Goal: Communication & Community: Share content

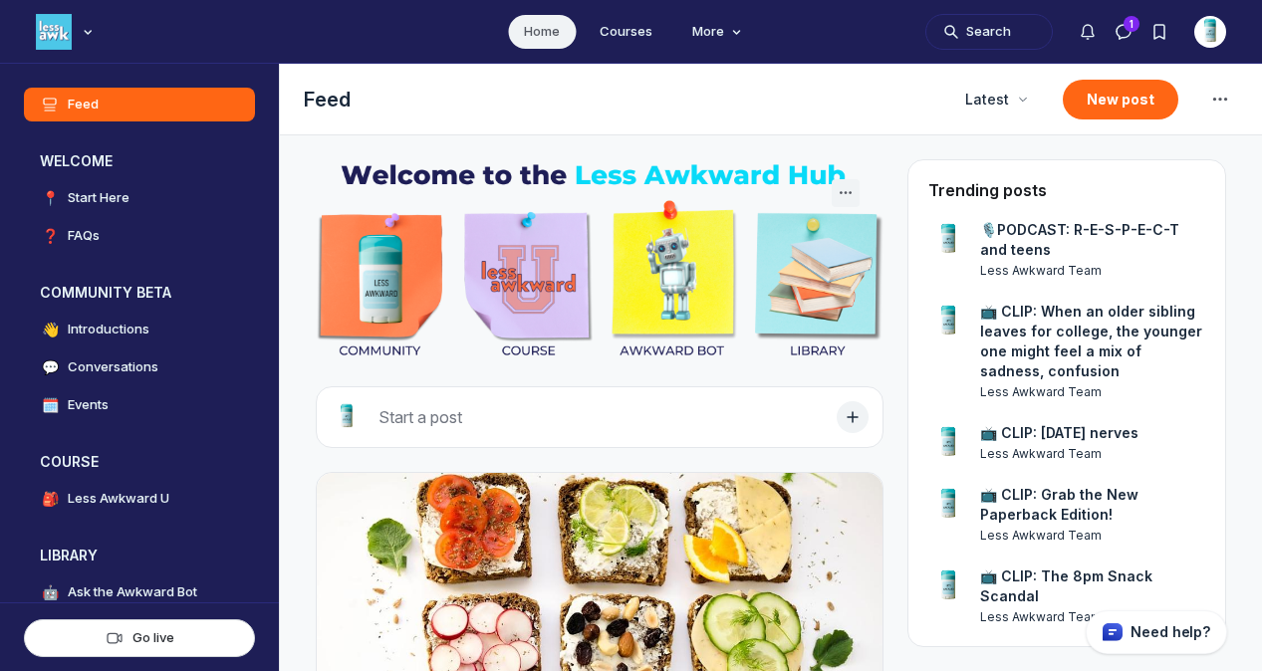
scroll to position [4940, 3814]
click at [1095, 100] on button "New post" at bounding box center [1120, 100] width 116 height 40
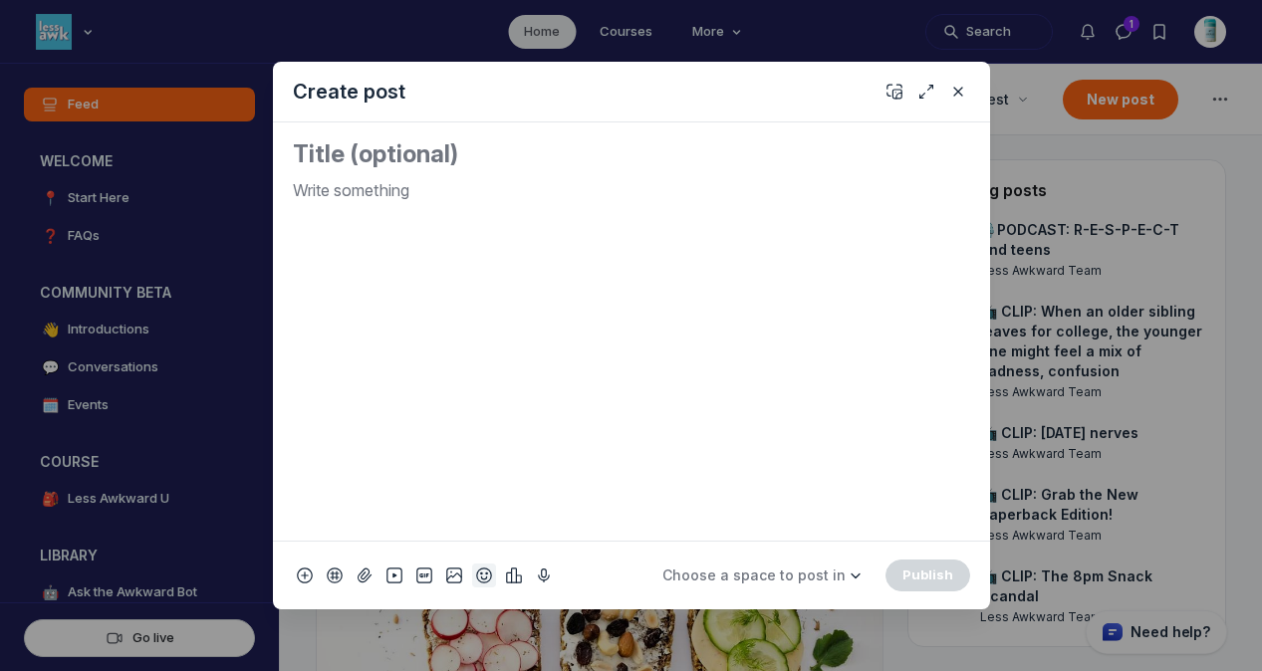
click at [478, 575] on icon "Add emoji" at bounding box center [484, 576] width 16 height 20
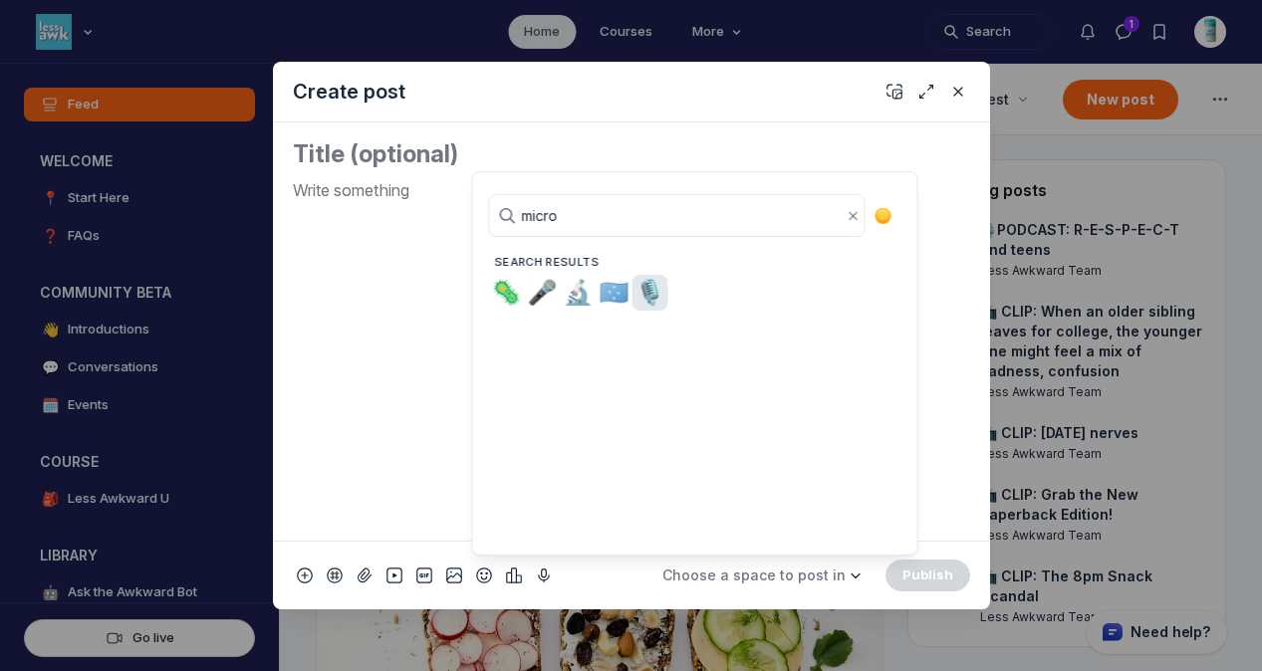
type input "micro"
click at [652, 295] on span "🎙️" at bounding box center [650, 293] width 30 height 28
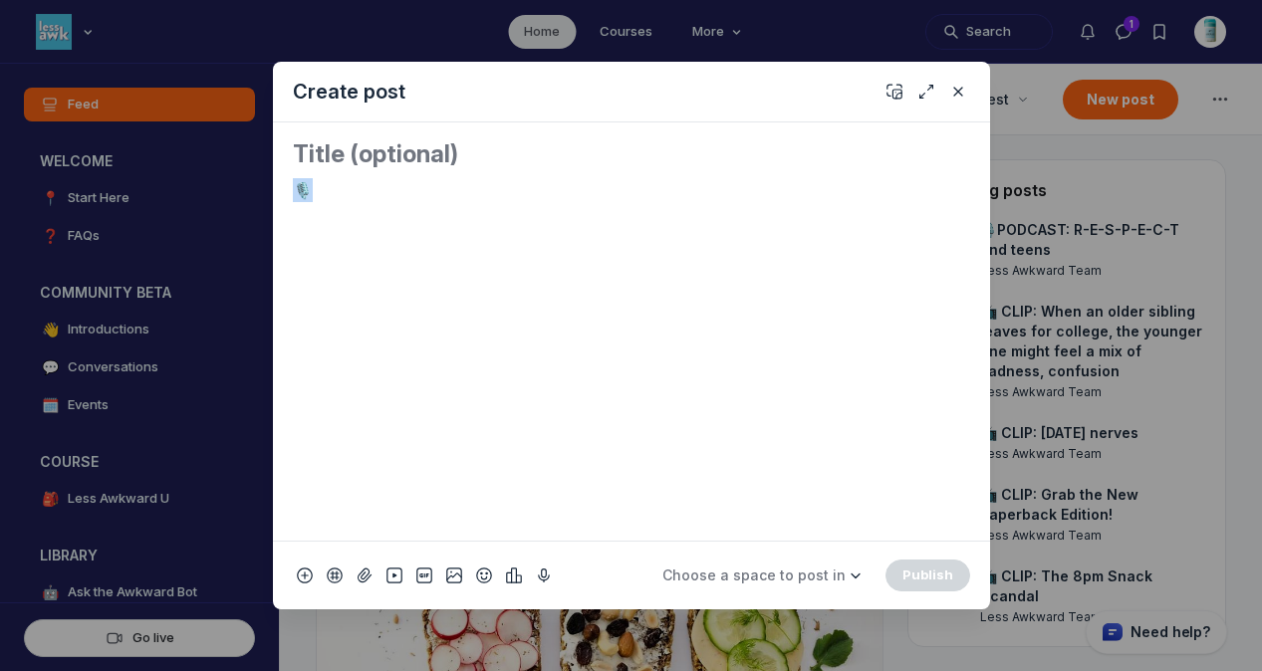
drag, startPoint x: 426, startPoint y: 182, endPoint x: 270, endPoint y: 187, distance: 156.4
click at [270, 187] on div "Create post 🎙️ Choose a space to post in WELCOME 📍 Start Here ❓ FAQs COMMUNITY …" at bounding box center [382, 335] width 765 height 671
copy p "🎙️"
click at [549, 241] on div "🎙️" at bounding box center [631, 351] width 677 height 347
click at [507, 154] on textarea "Quick post modal" at bounding box center [631, 154] width 677 height 32
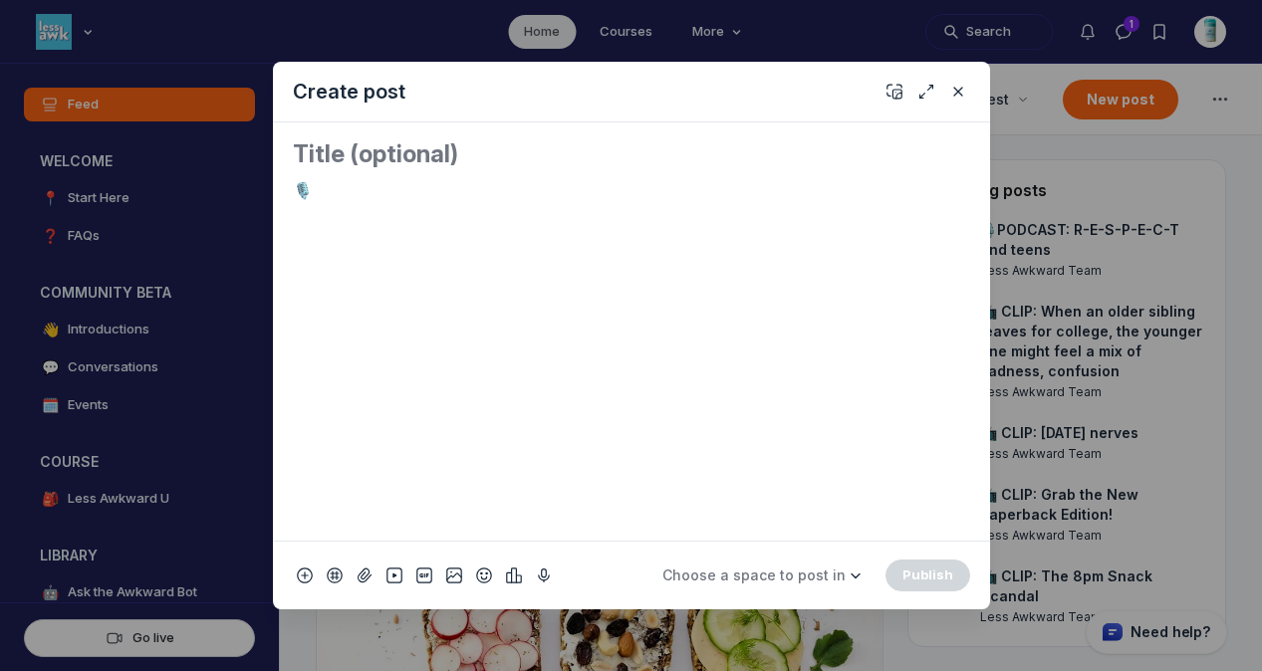
paste textarea "🎙️"
type textarea "🎙️"
click at [360, 182] on p "🎙️" at bounding box center [631, 190] width 677 height 24
click at [389, 162] on textarea "🎙️" at bounding box center [631, 154] width 677 height 32
paste textarea "Talk to Your Boys"
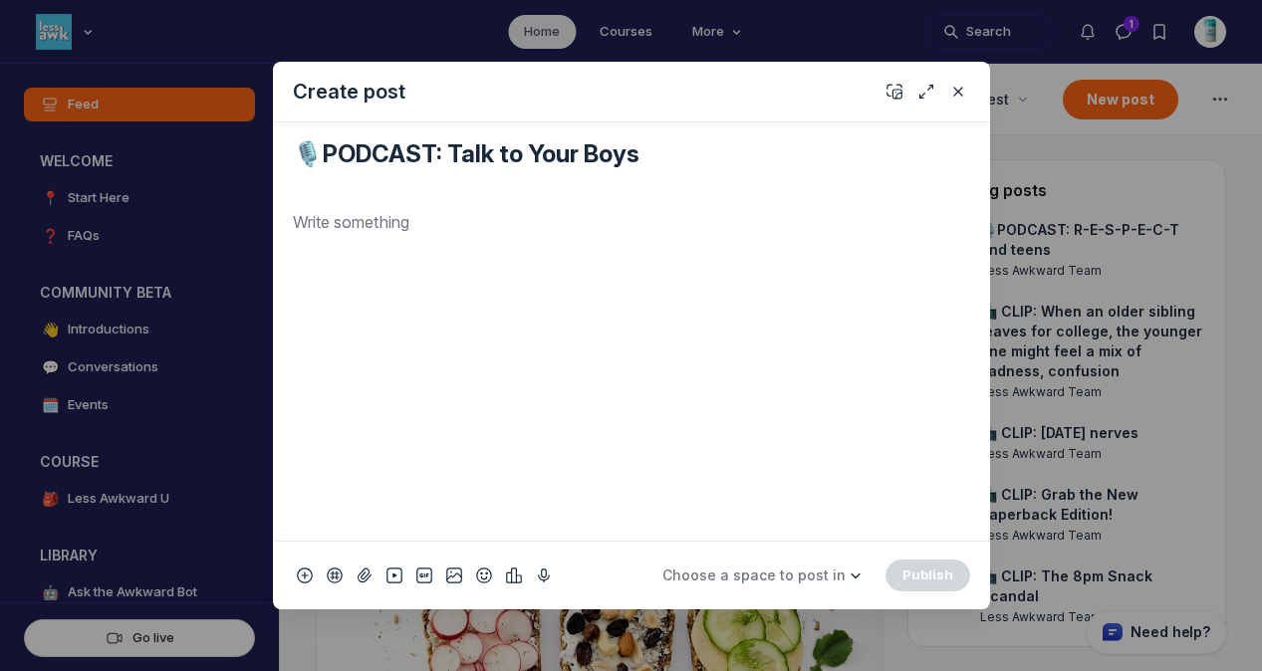
type textarea "🎙️PODCAST: Talk to Your Boys"
click at [491, 252] on div "Quick post modal" at bounding box center [631, 367] width 677 height 315
drag, startPoint x: 417, startPoint y: 229, endPoint x: 283, endPoint y: 226, distance: 134.5
click at [283, 226] on div "🎙️PODCAST: Talk to Your Boys Listen HERE!" at bounding box center [631, 331] width 717 height 418
click at [498, 186] on use "Quick post modal" at bounding box center [505, 183] width 15 height 15
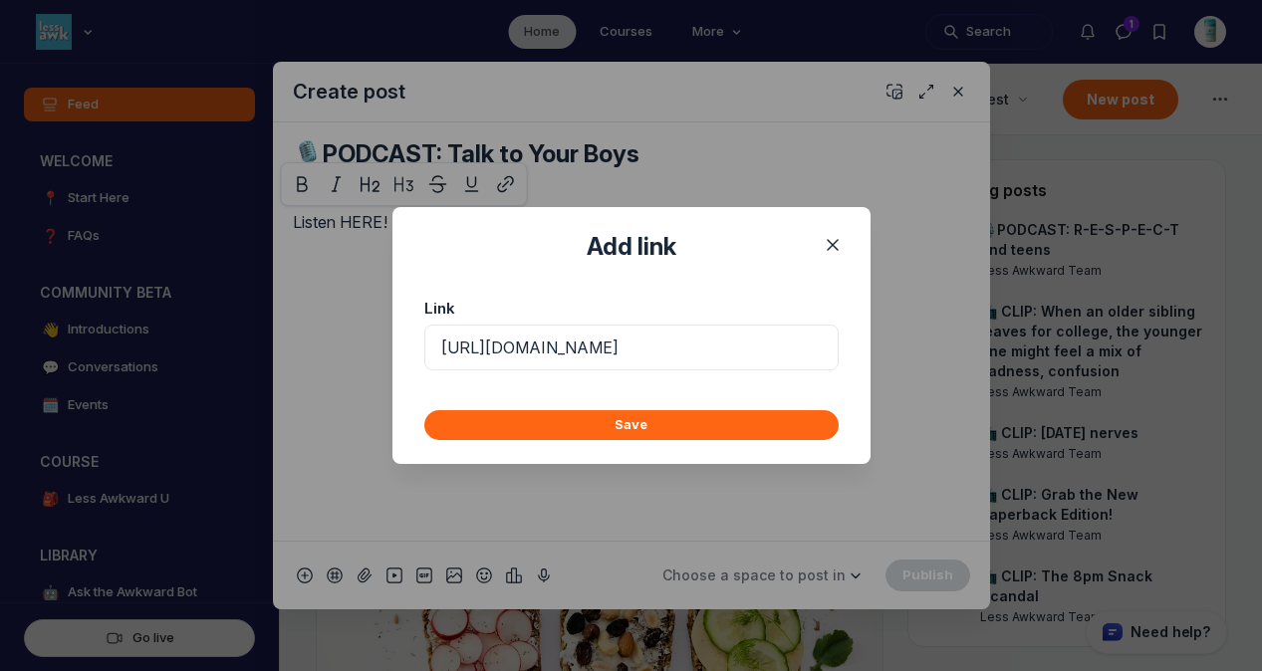
scroll to position [0, 303]
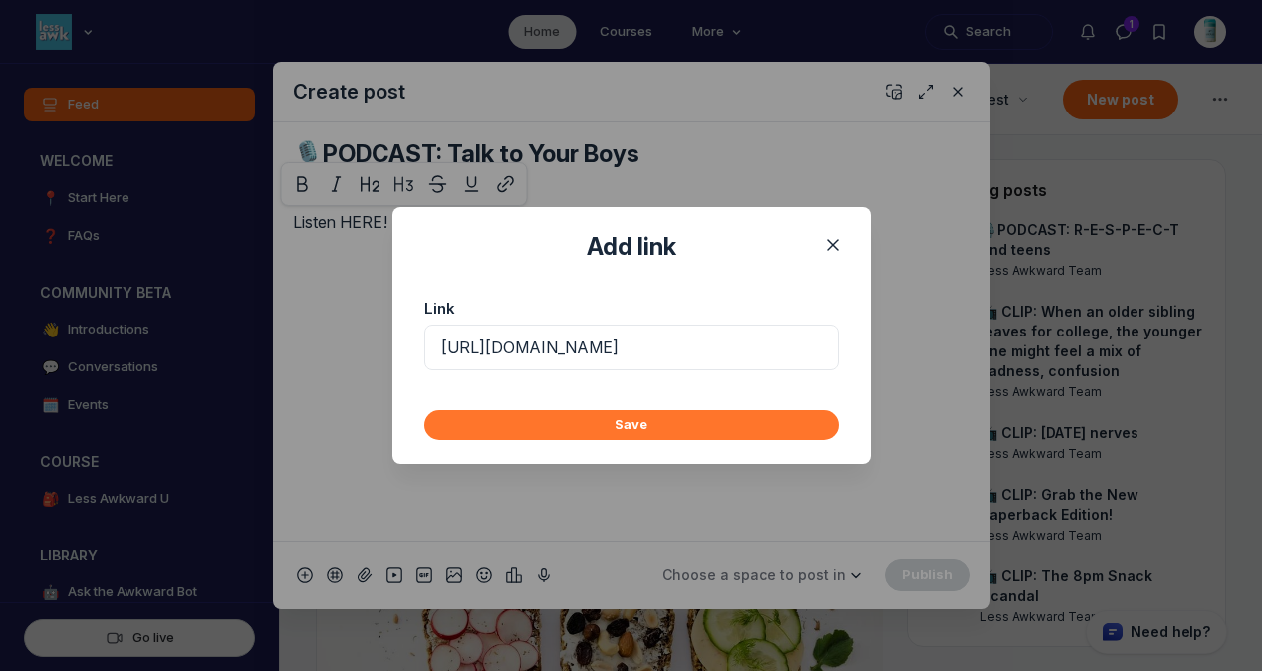
type input "[URL][DOMAIN_NAME]"
click at [588, 420] on button "Save" at bounding box center [631, 425] width 414 height 30
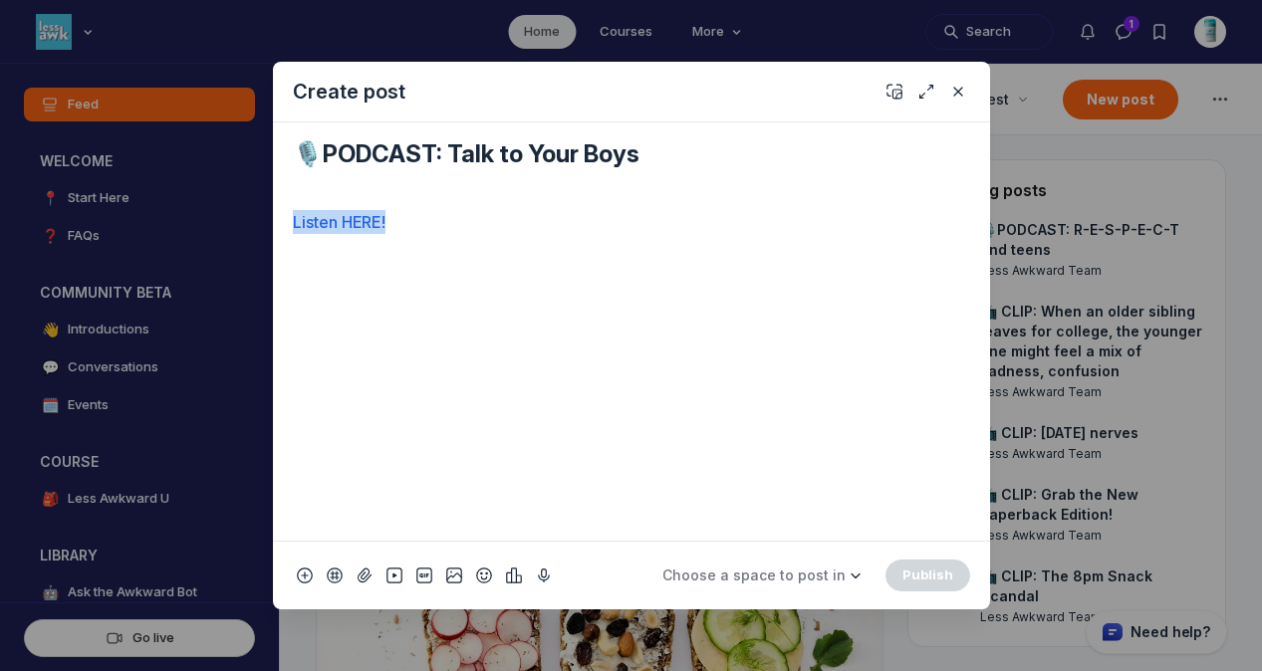
click at [467, 211] on p "Listen HERE!" at bounding box center [631, 222] width 677 height 24
drag, startPoint x: 443, startPoint y: 233, endPoint x: 271, endPoint y: 221, distance: 172.7
click at [271, 221] on div "Create post 🎙️PODCAST: Talk to Your Boys Listen HERE! Choose a space to post in…" at bounding box center [382, 335] width 765 height 671
copy link "Listen HERE!"
click at [456, 263] on div "Listen HERE!" at bounding box center [631, 367] width 677 height 315
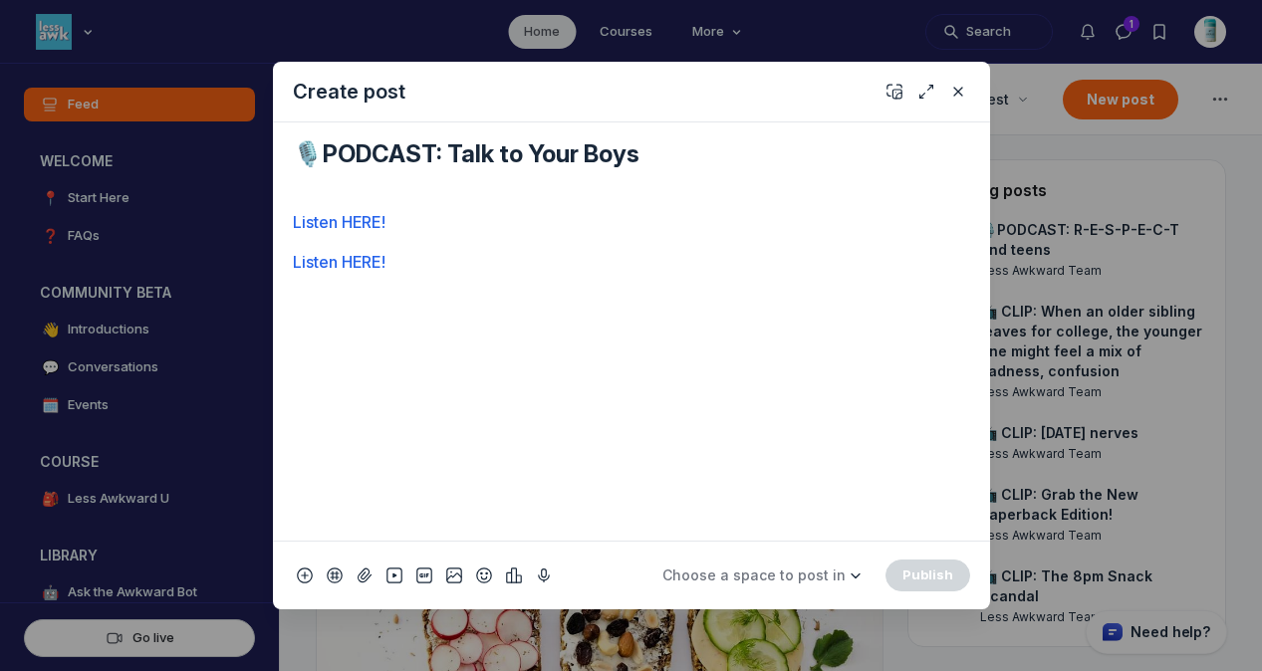
click at [426, 188] on textarea "🎙️PODCAST: Talk to Your Boys" at bounding box center [631, 170] width 677 height 64
click at [294, 218] on link "Listen HERE!" at bounding box center [339, 222] width 93 height 20
drag, startPoint x: 380, startPoint y: 223, endPoint x: 239, endPoint y: 222, distance: 141.4
click at [239, 222] on div "Create post 🎙️PODCAST: Talk to Your Boys SUMMARY Listen HERE! Listen HERE! Choo…" at bounding box center [382, 335] width 765 height 671
click at [404, 223] on p "SUMMARY" at bounding box center [631, 222] width 677 height 24
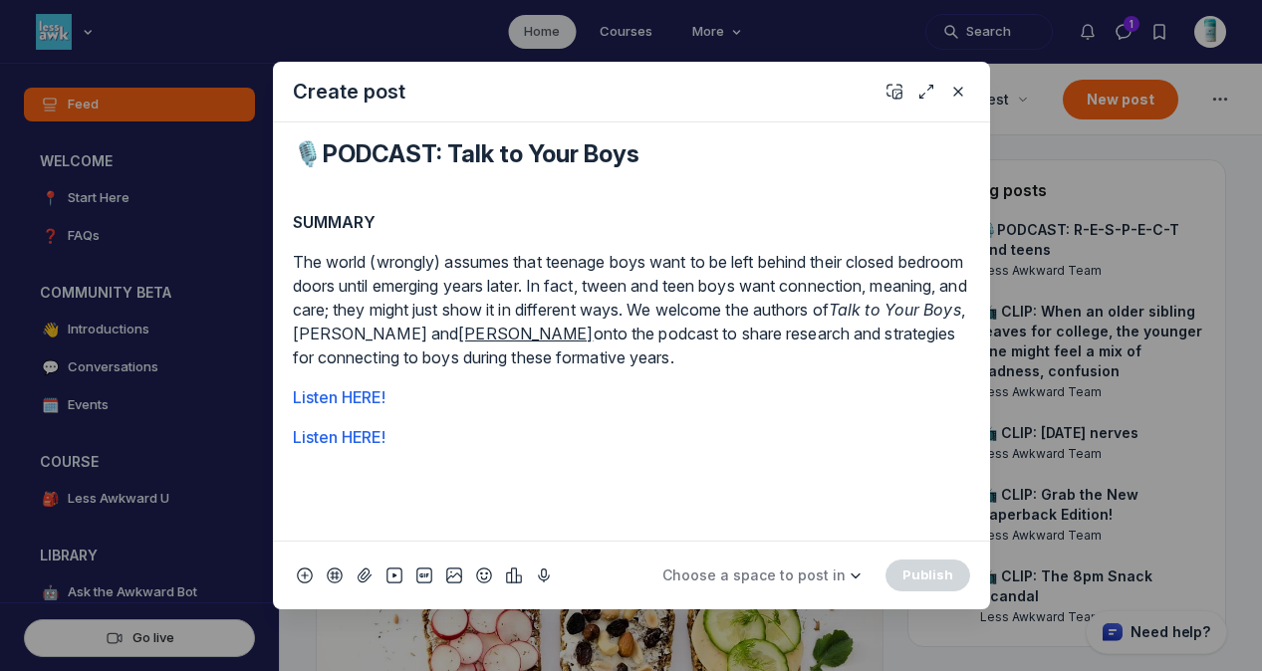
click at [439, 393] on p "Listen HERE!" at bounding box center [631, 397] width 677 height 24
drag, startPoint x: 421, startPoint y: 436, endPoint x: 284, endPoint y: 429, distance: 137.6
click at [284, 429] on div "🎙️PODCAST: Talk to Your Boys SUMMARY The world (wrongly) assumes that teenage b…" at bounding box center [631, 331] width 717 height 418
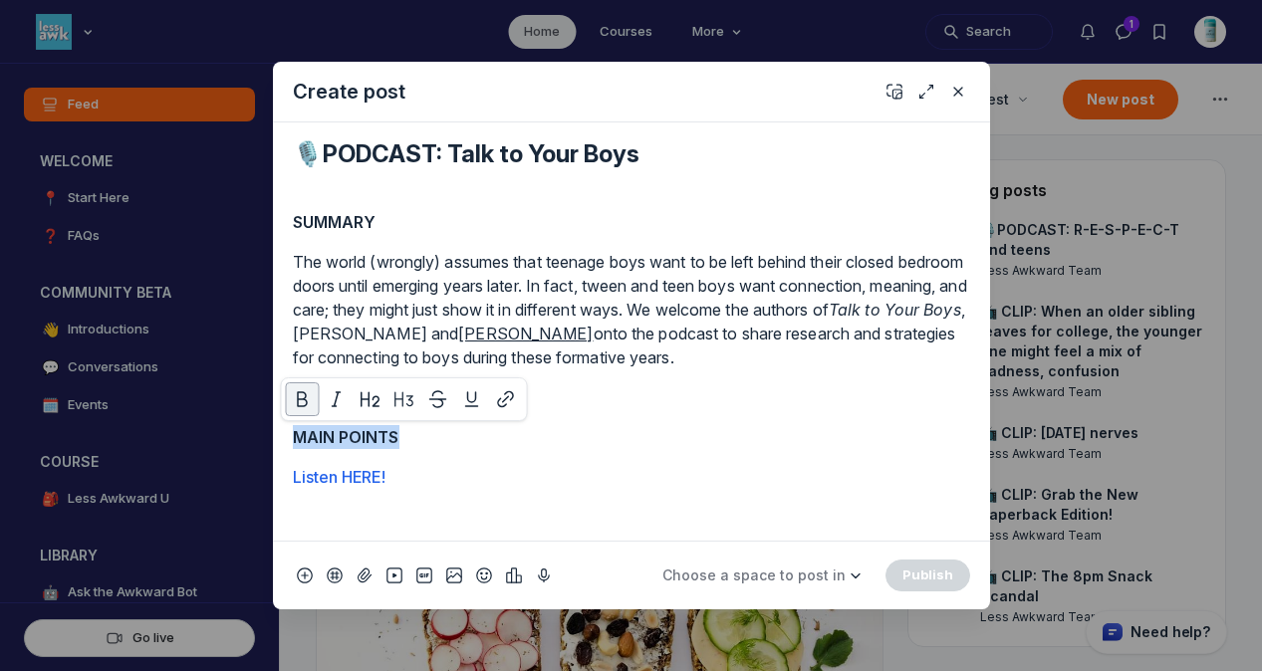
click at [441, 444] on p "MAIN POINTS" at bounding box center [631, 437] width 677 height 24
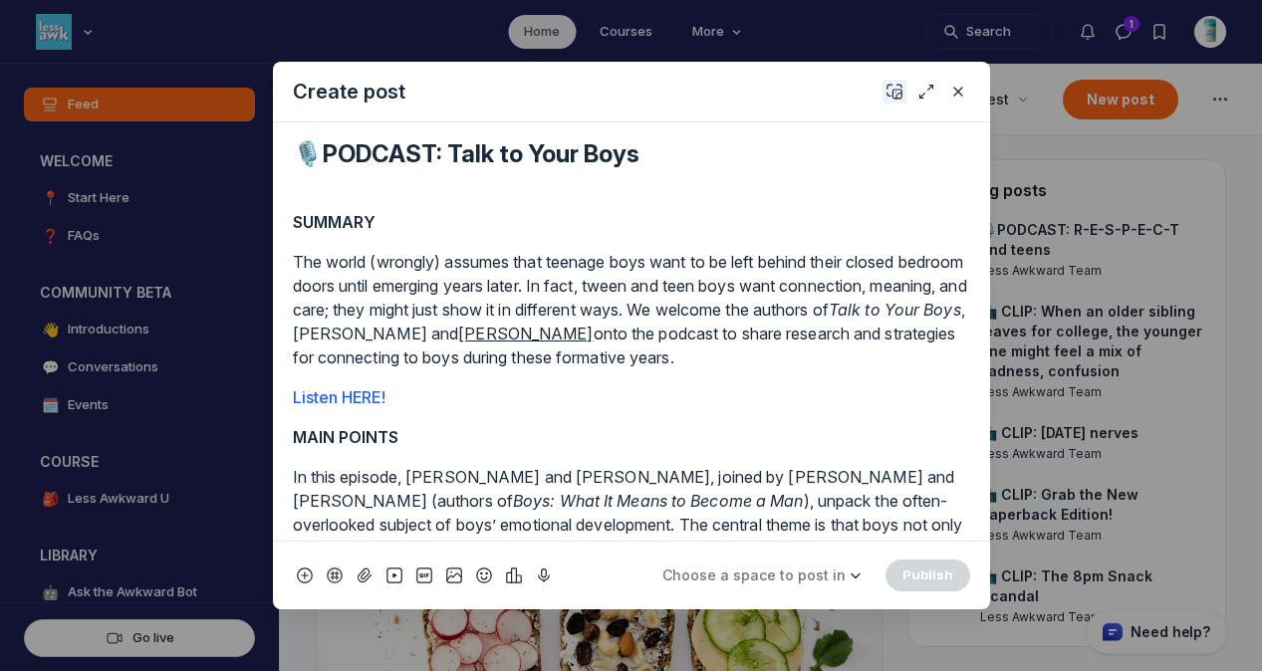
click at [903, 91] on button "Add cover" at bounding box center [894, 92] width 24 height 24
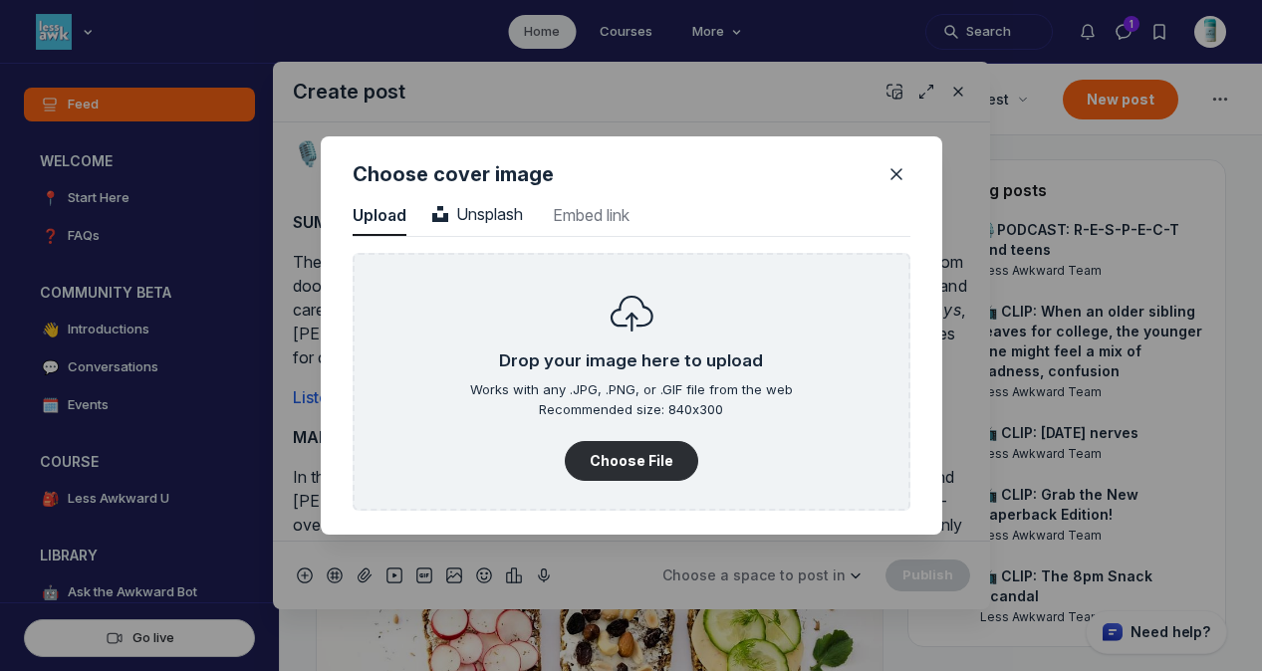
scroll to position [2690, 5068]
click at [655, 453] on button "Choose File" at bounding box center [631, 461] width 133 height 40
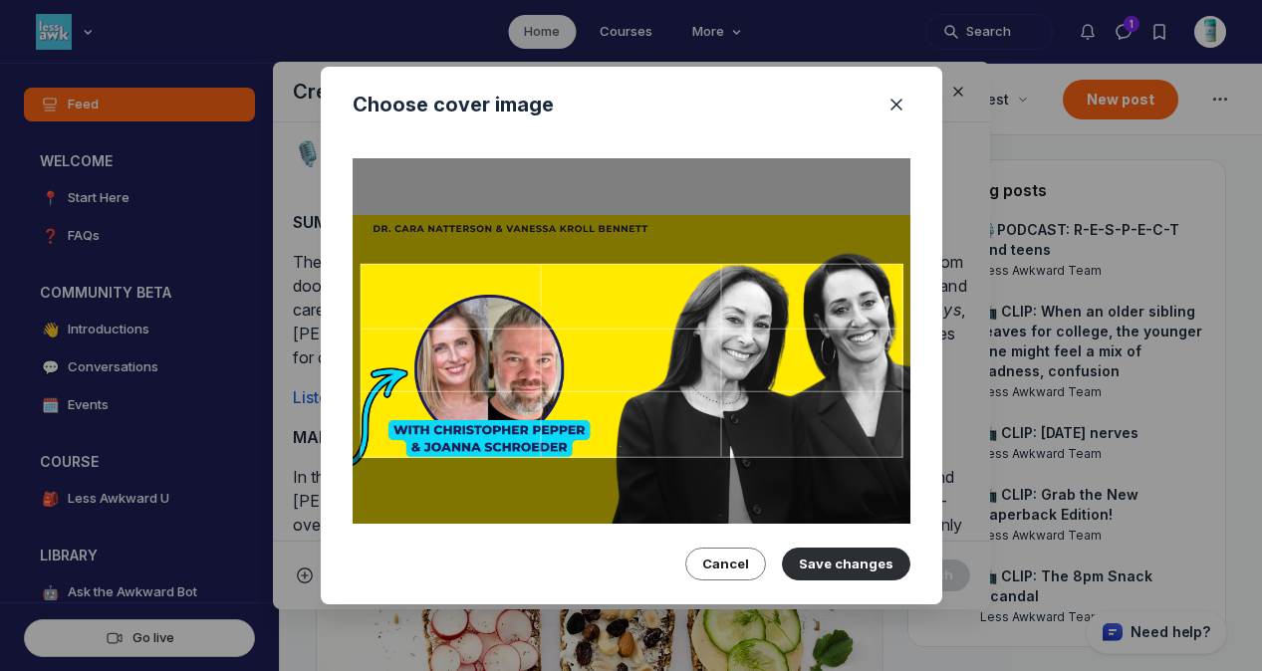
drag, startPoint x: 733, startPoint y: 388, endPoint x: 732, endPoint y: 400, distance: 12.0
click at [732, 400] on div at bounding box center [630, 361] width 543 height 194
click at [828, 561] on button "Save changes" at bounding box center [846, 564] width 128 height 32
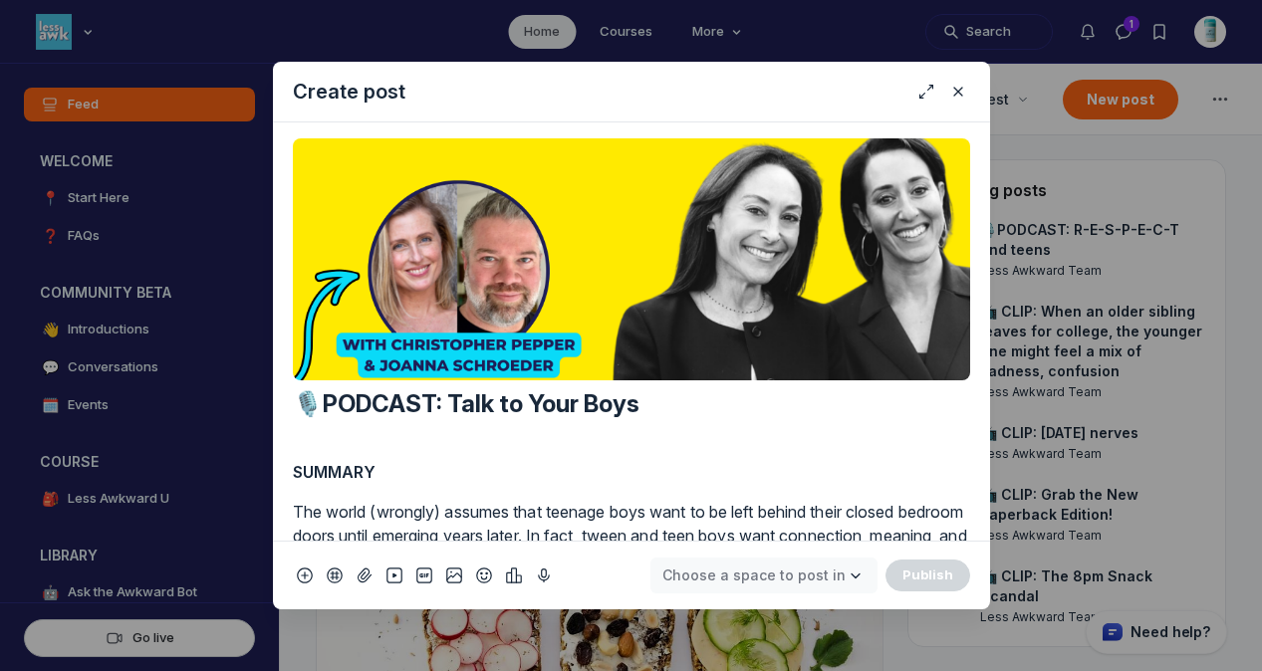
click at [828, 567] on span "Choose a space to post in" at bounding box center [753, 575] width 183 height 17
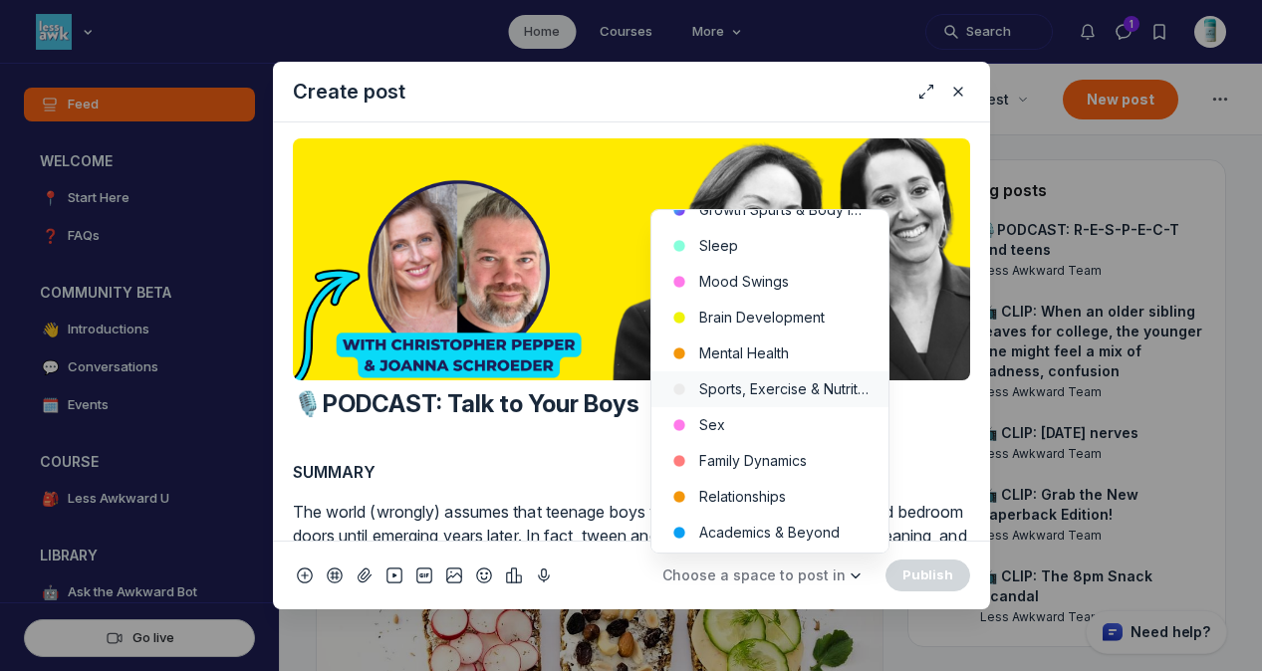
scroll to position [536, 0]
click at [794, 450] on button "Family Dynamics" at bounding box center [769, 459] width 237 height 36
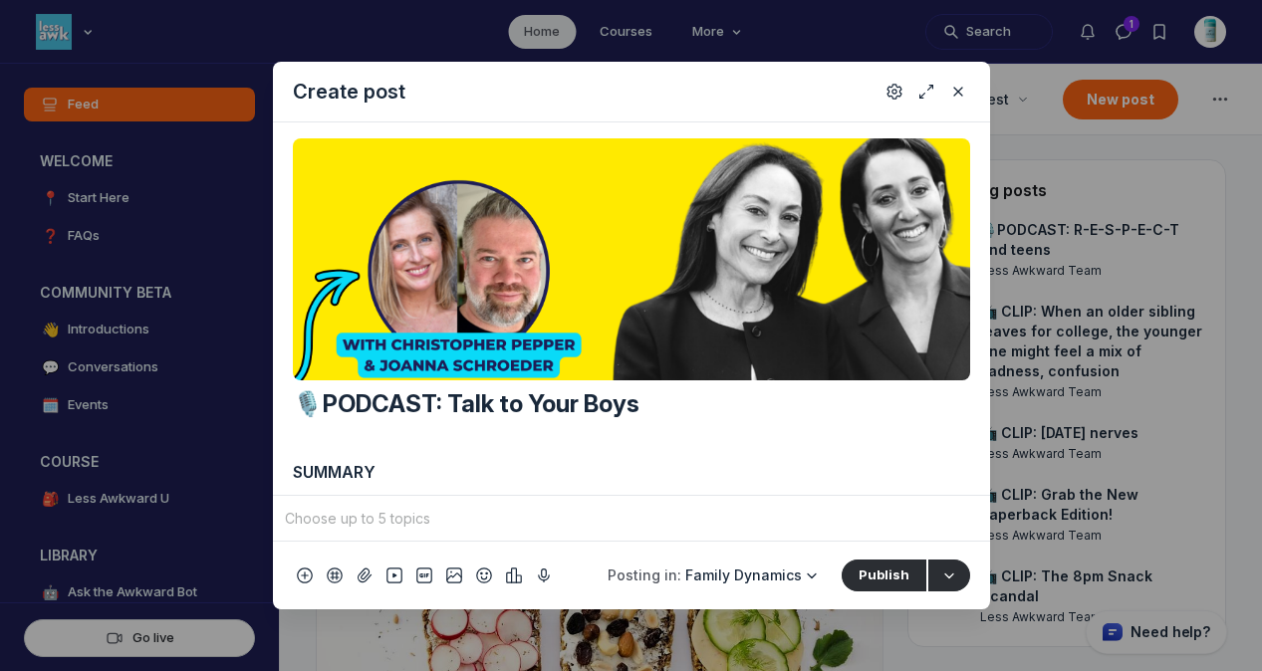
click at [590, 533] on input "Quick post modal" at bounding box center [631, 519] width 701 height 30
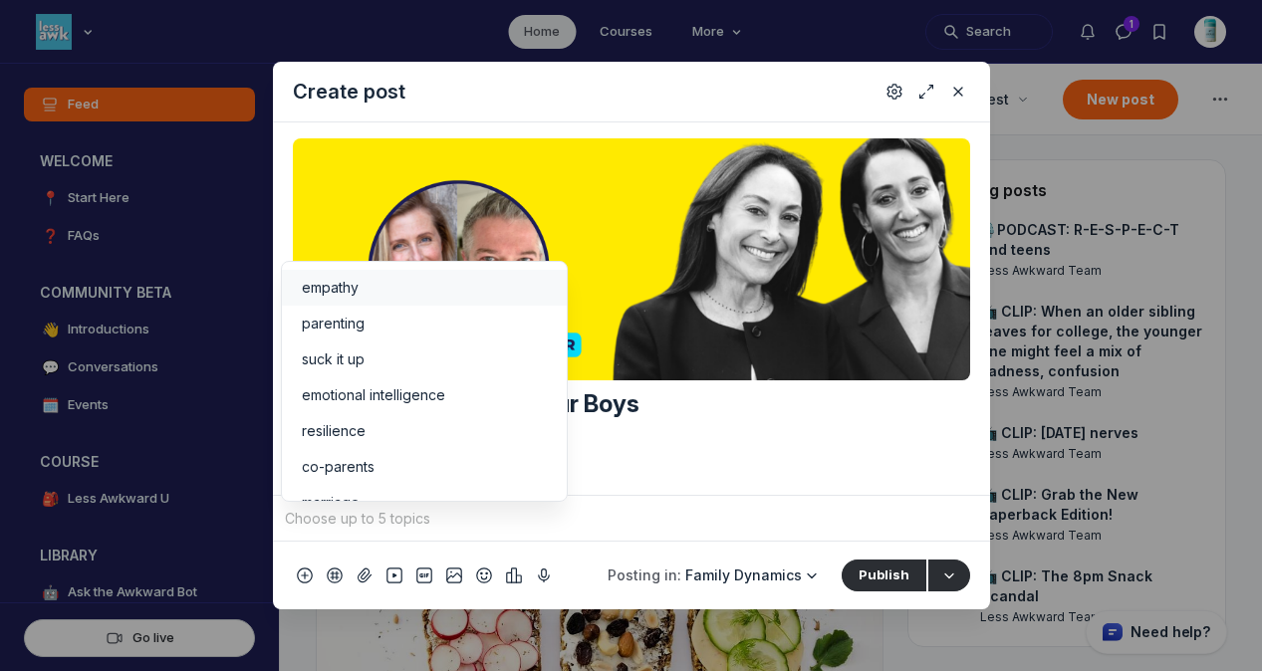
click at [414, 294] on div "empathy" at bounding box center [424, 288] width 245 height 20
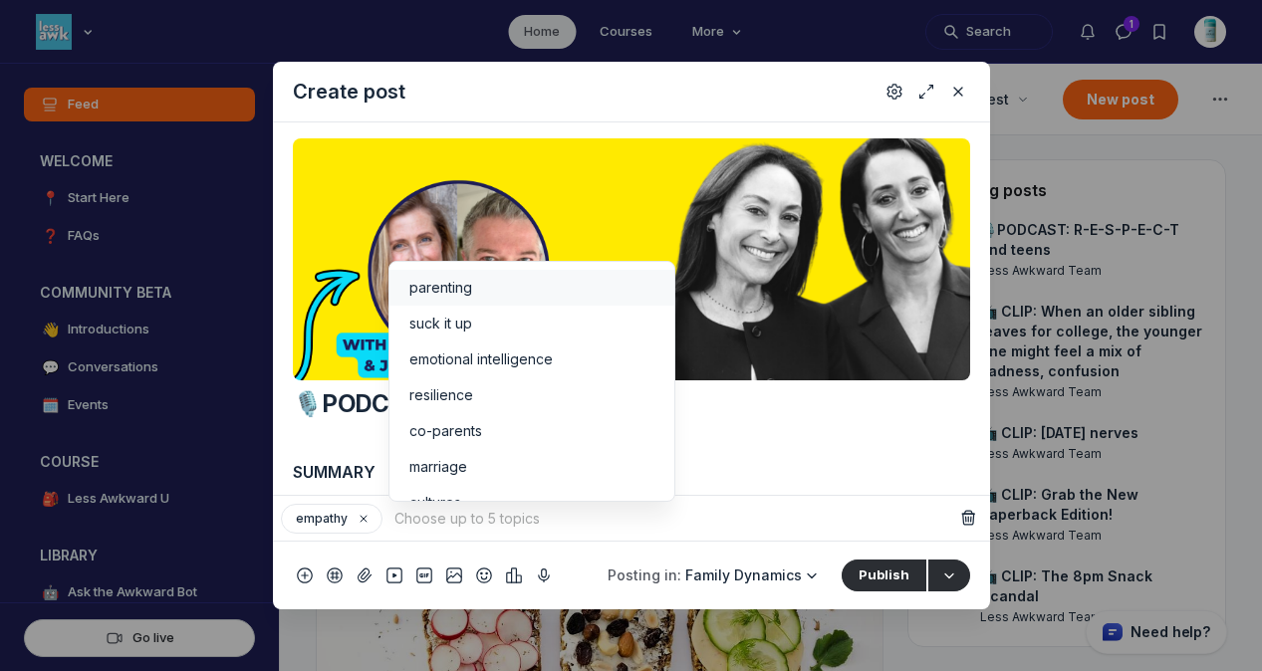
click at [448, 299] on li "parenting" at bounding box center [531, 288] width 285 height 36
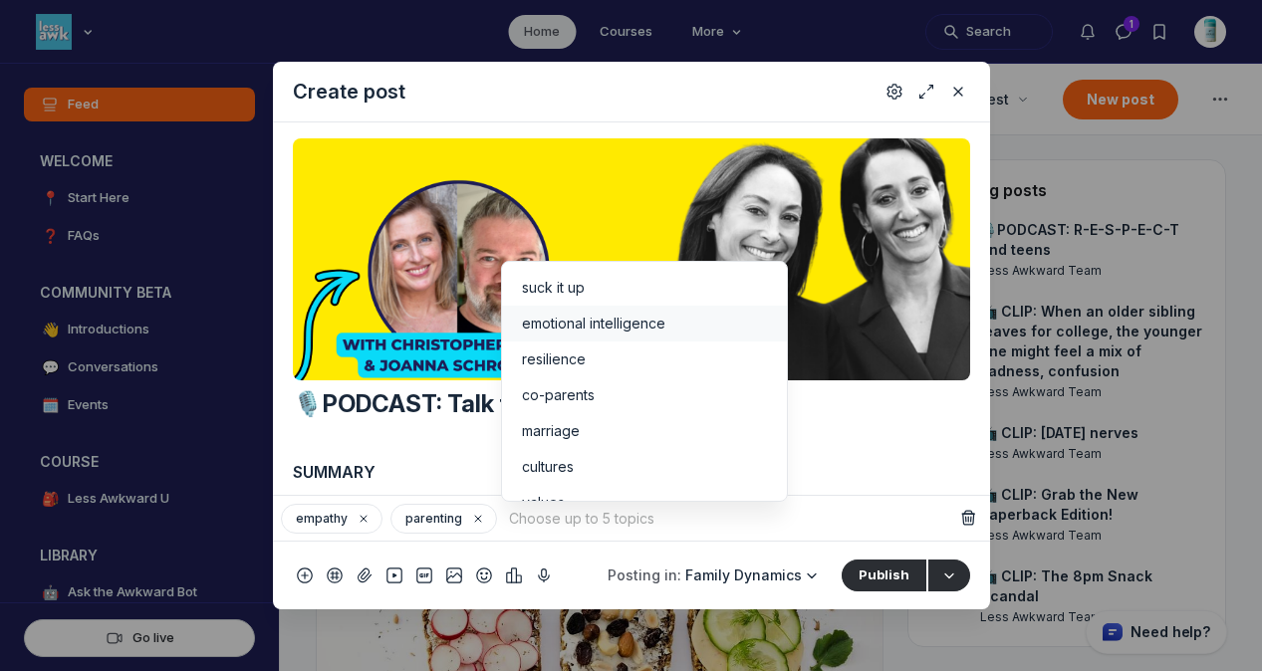
click at [572, 322] on span "emotional intelligence" at bounding box center [593, 324] width 143 height 20
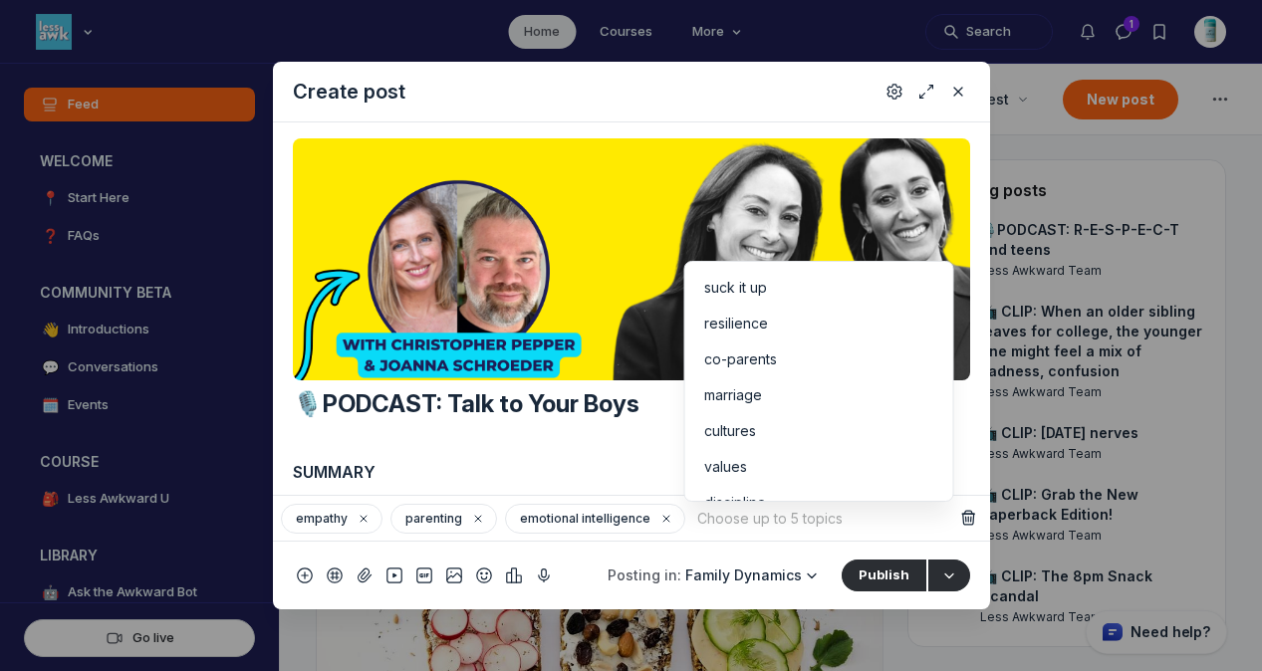
click at [708, 515] on input "Quick post modal" at bounding box center [823, 519] width 261 height 30
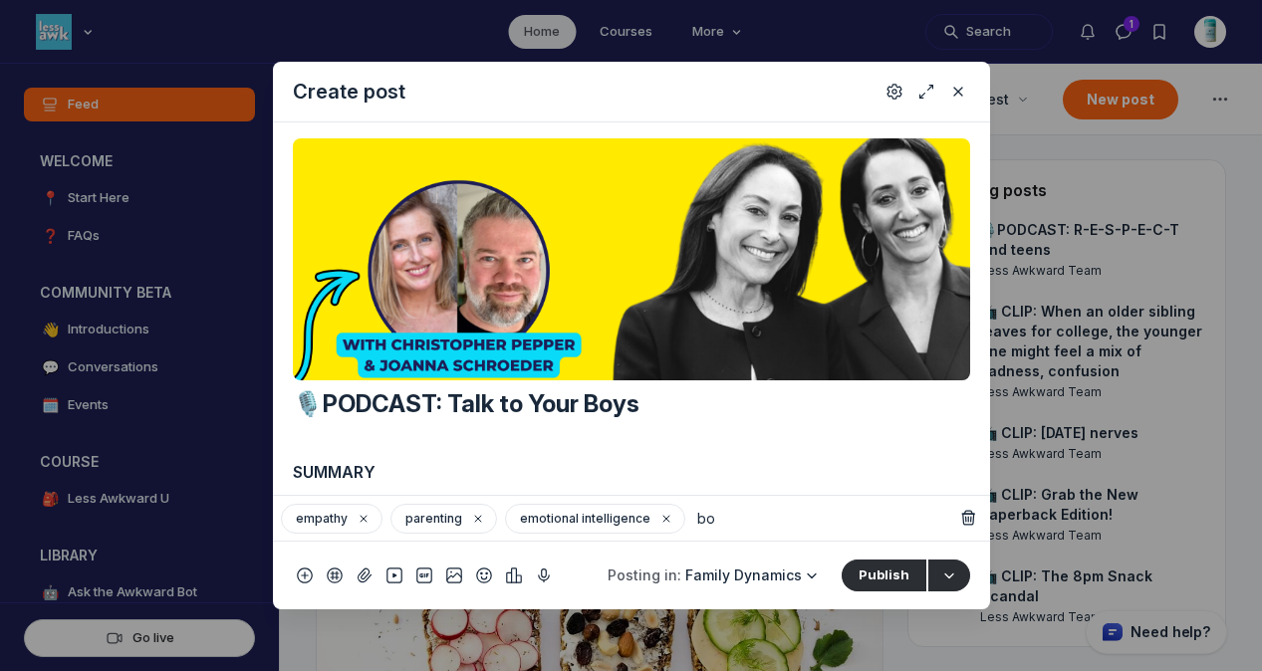
type input "b"
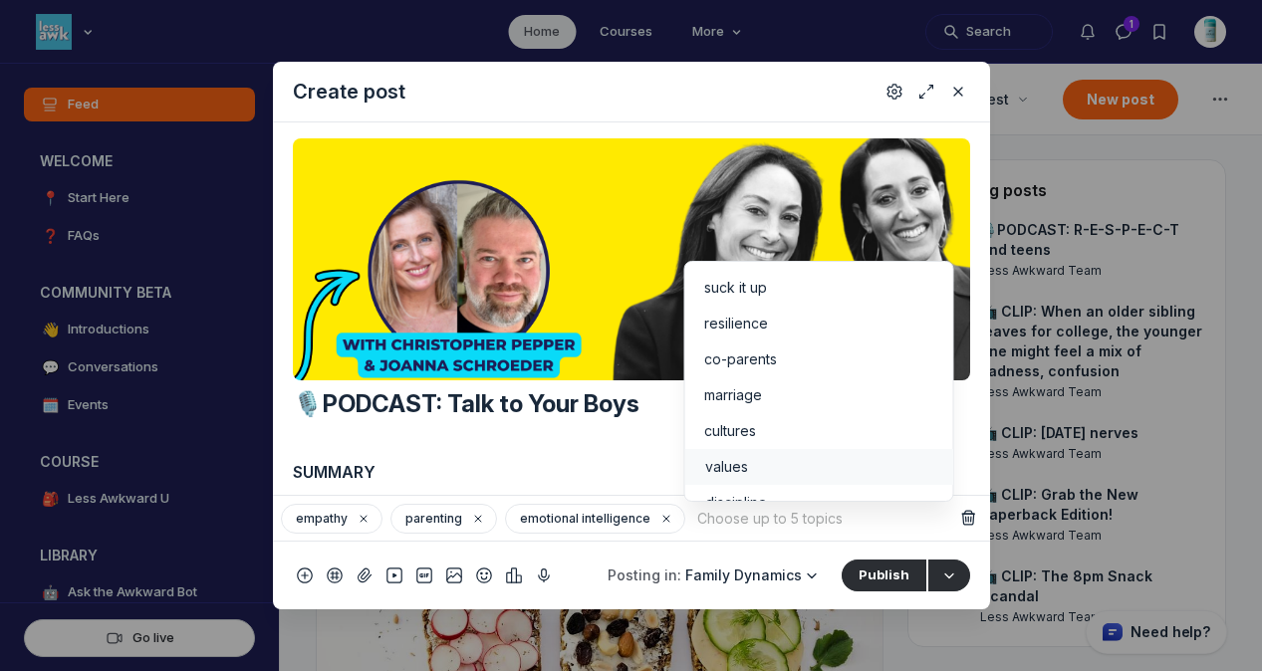
click at [796, 458] on div "values" at bounding box center [818, 467] width 229 height 20
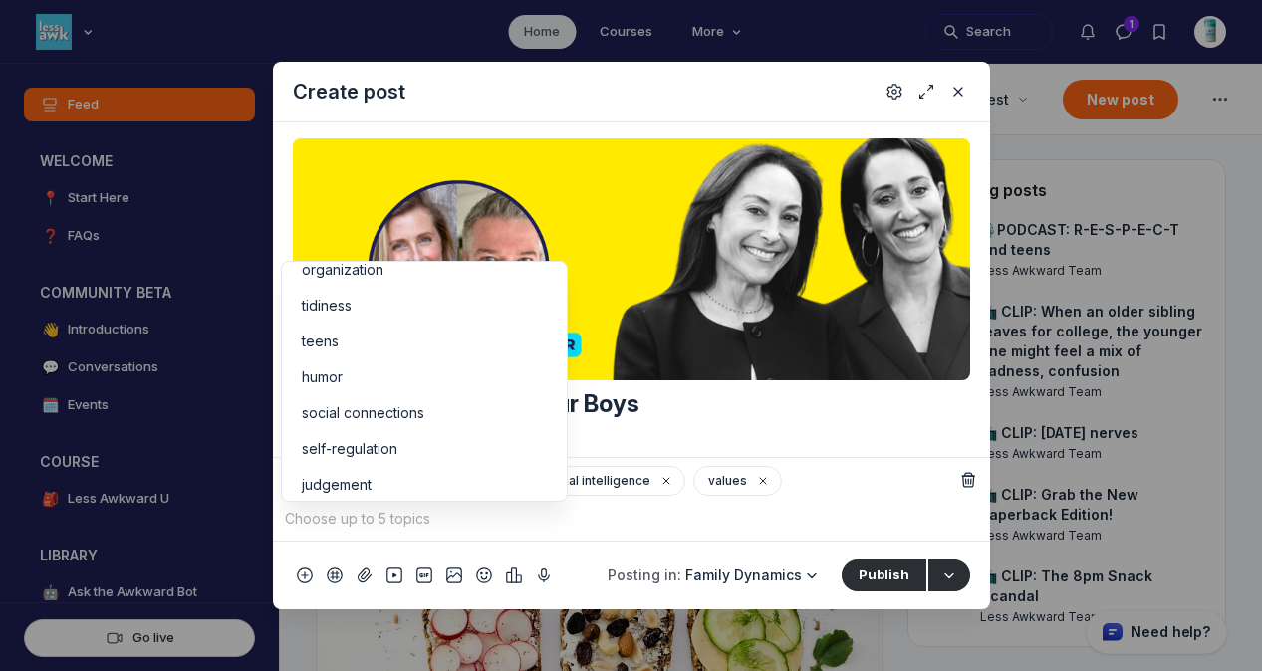
scroll to position [350, 0]
click at [444, 412] on div "social connections" at bounding box center [424, 403] width 245 height 20
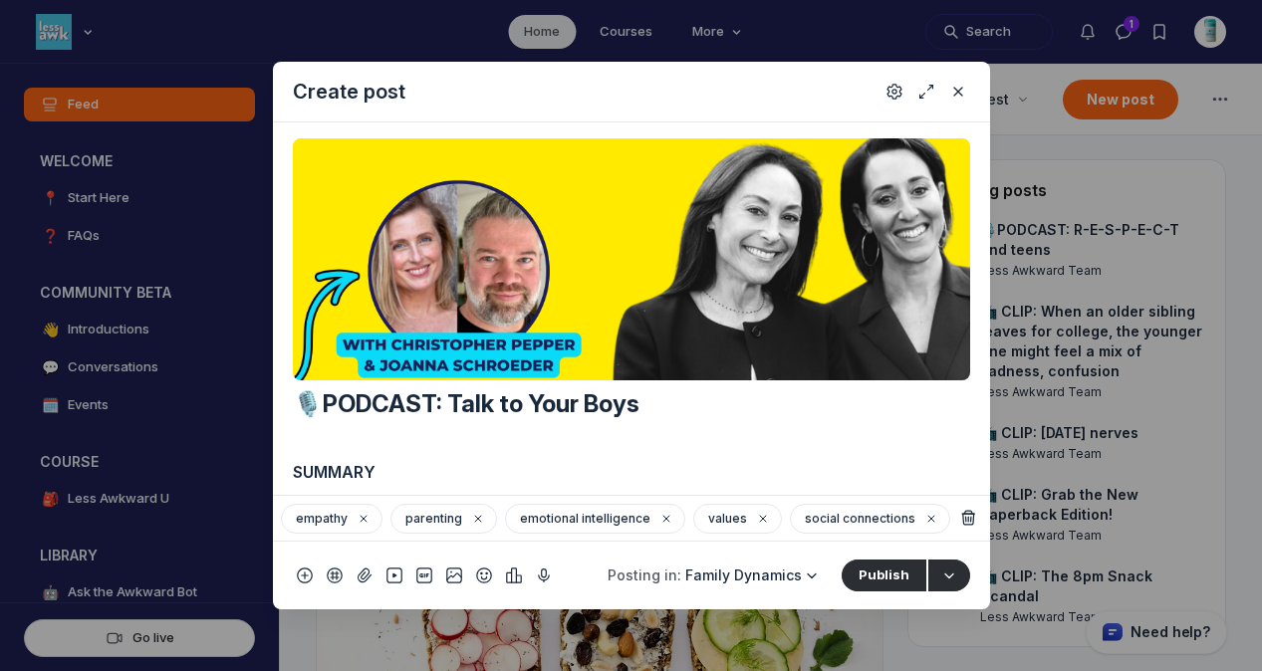
scroll to position [409, 0]
click at [890, 91] on icon "Settings" at bounding box center [894, 92] width 16 height 20
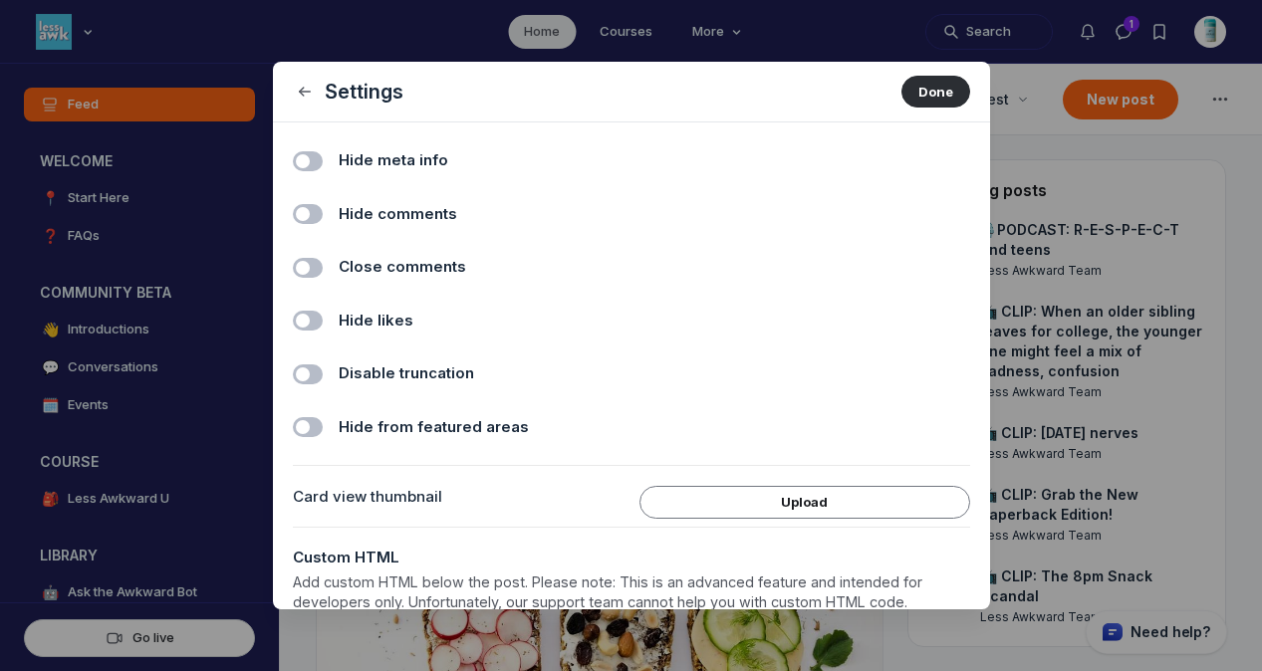
click at [423, 212] on span "Hide comments" at bounding box center [398, 214] width 118 height 23
click at [0, 0] on input "Hide comments" at bounding box center [0, 0] width 0 height 0
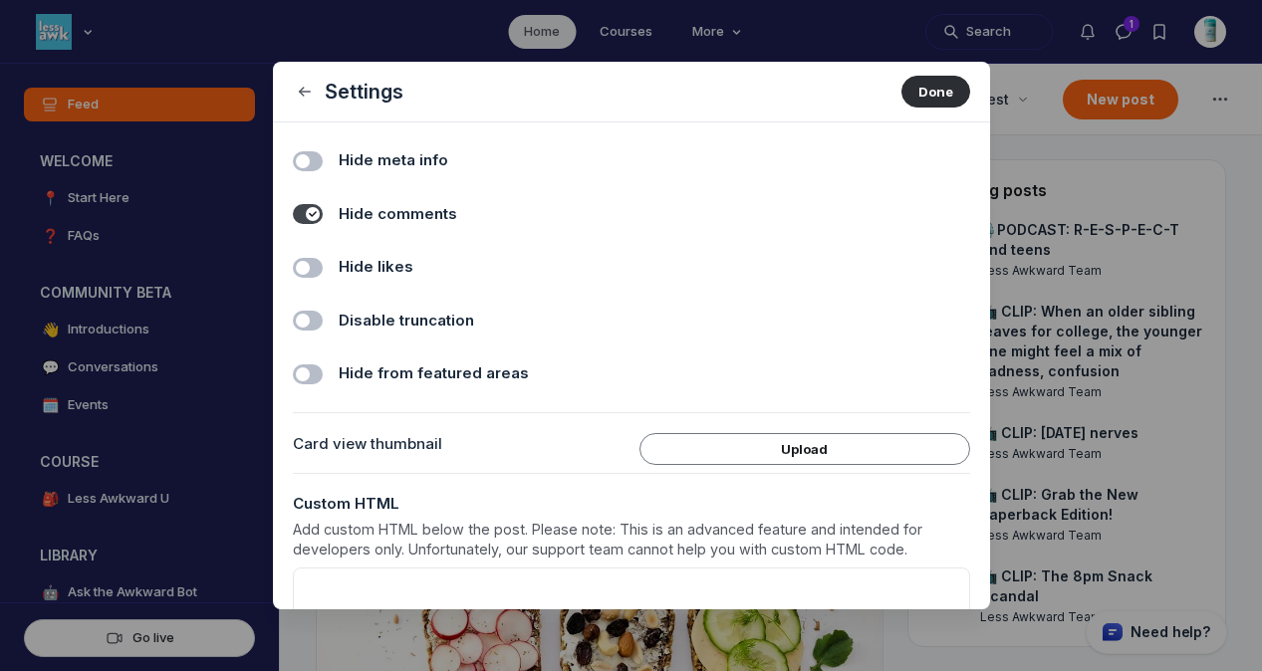
click at [419, 270] on label "Hide likes" at bounding box center [654, 267] width 631 height 23
click at [0, 0] on input "Hide likes" at bounding box center [0, 0] width 0 height 0
click at [911, 100] on button "Done" at bounding box center [935, 92] width 69 height 32
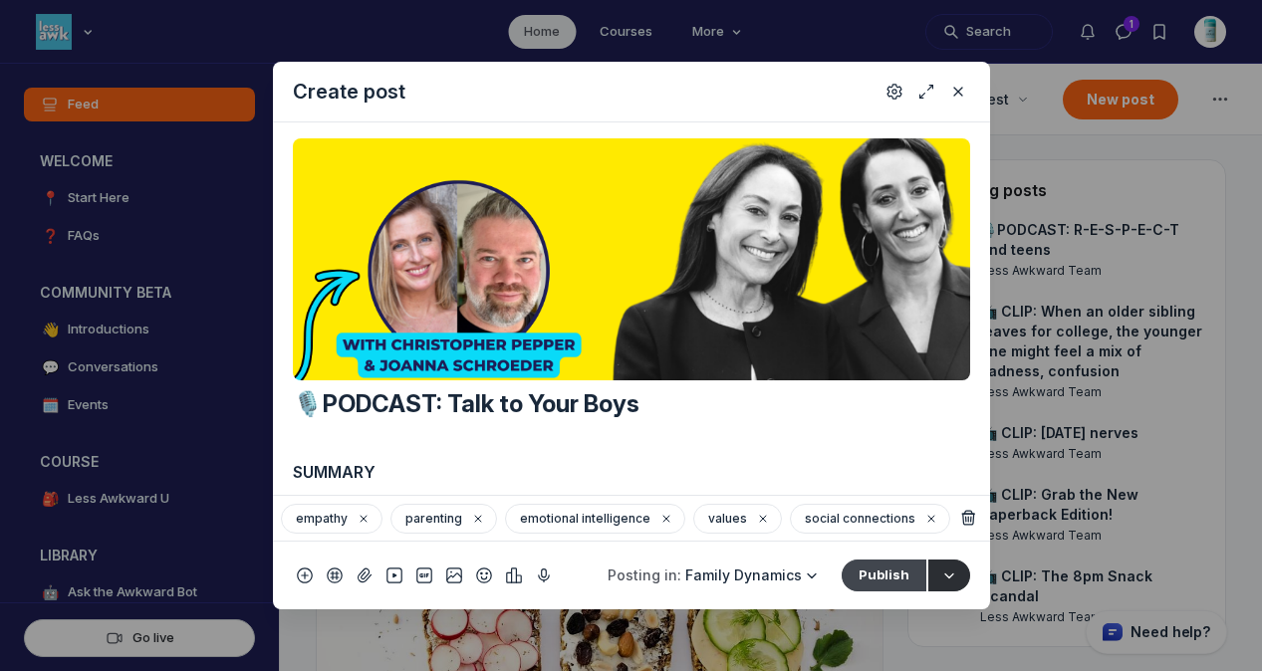
click at [874, 578] on button "Publish" at bounding box center [883, 576] width 85 height 32
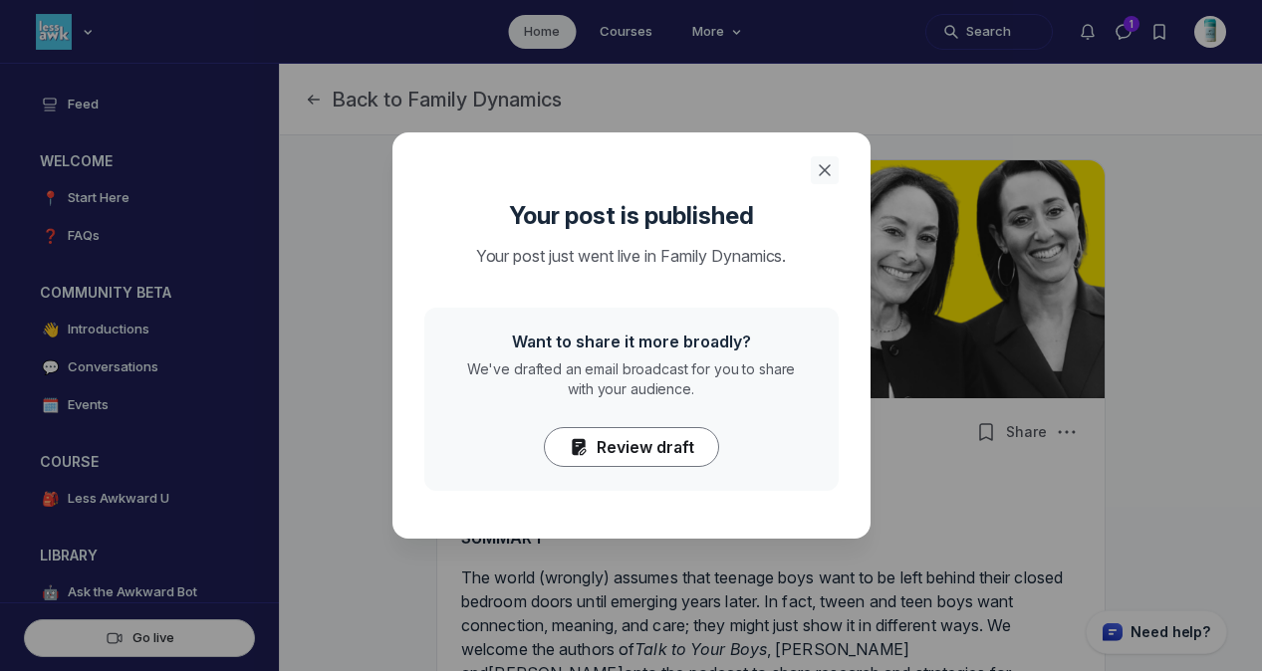
click at [828, 166] on icon "Close" at bounding box center [824, 170] width 20 height 20
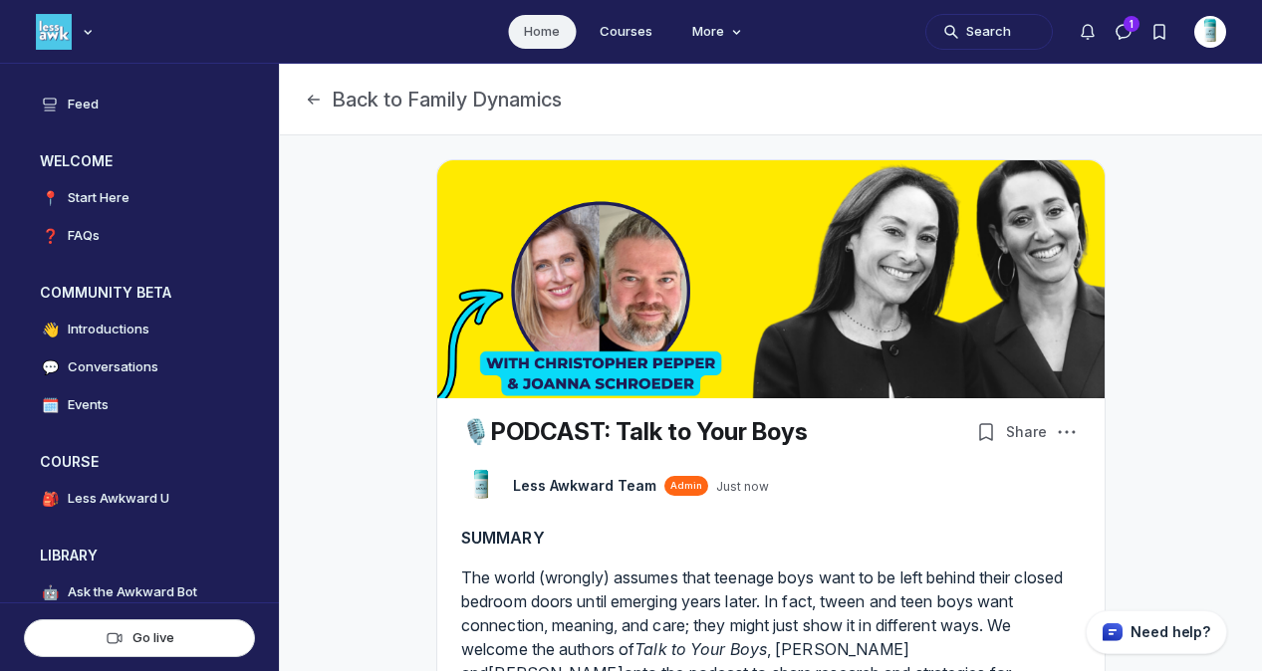
click at [542, 30] on link "Home" at bounding box center [542, 32] width 68 height 34
